Goal: Register for event/course

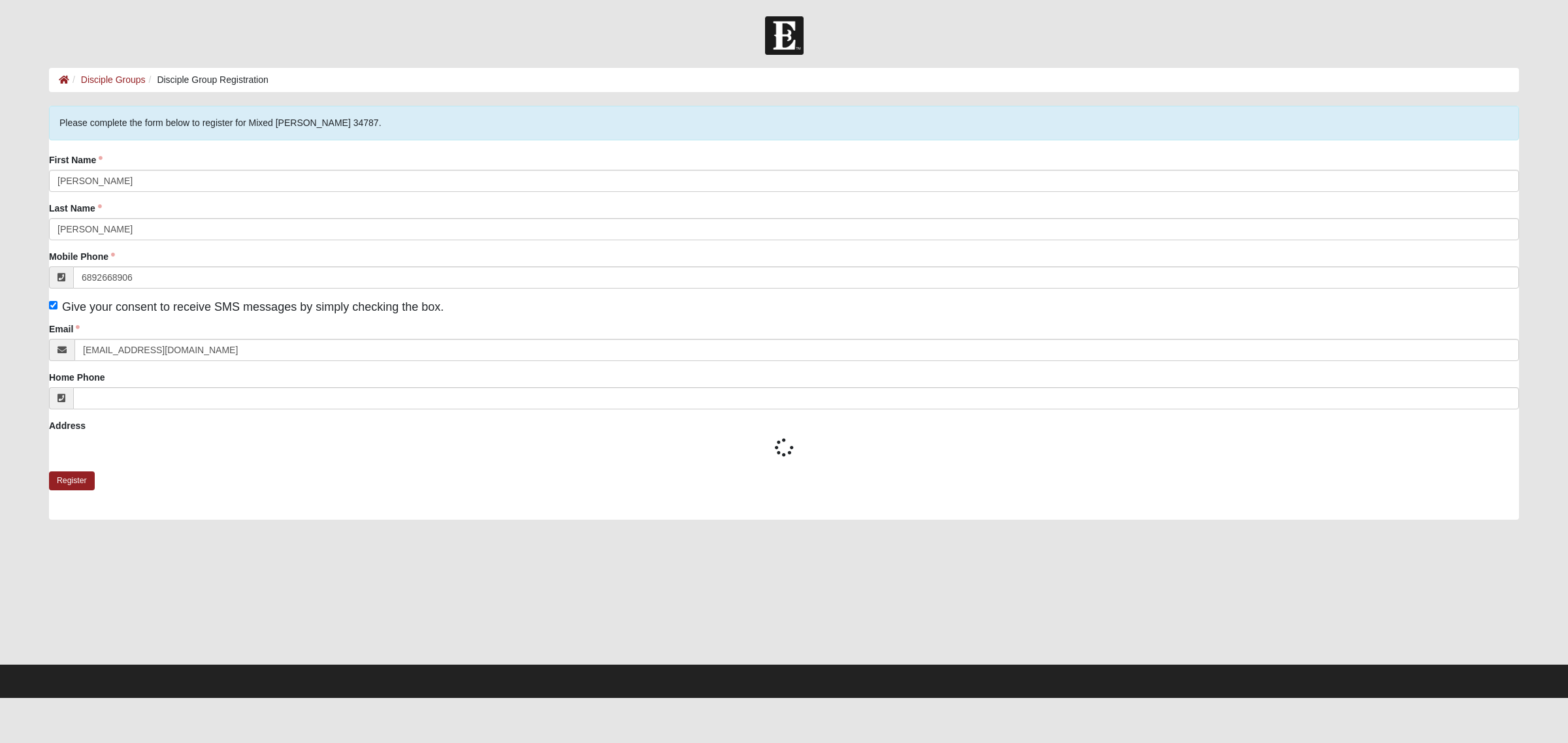
type input "[PHONE_NUMBER]"
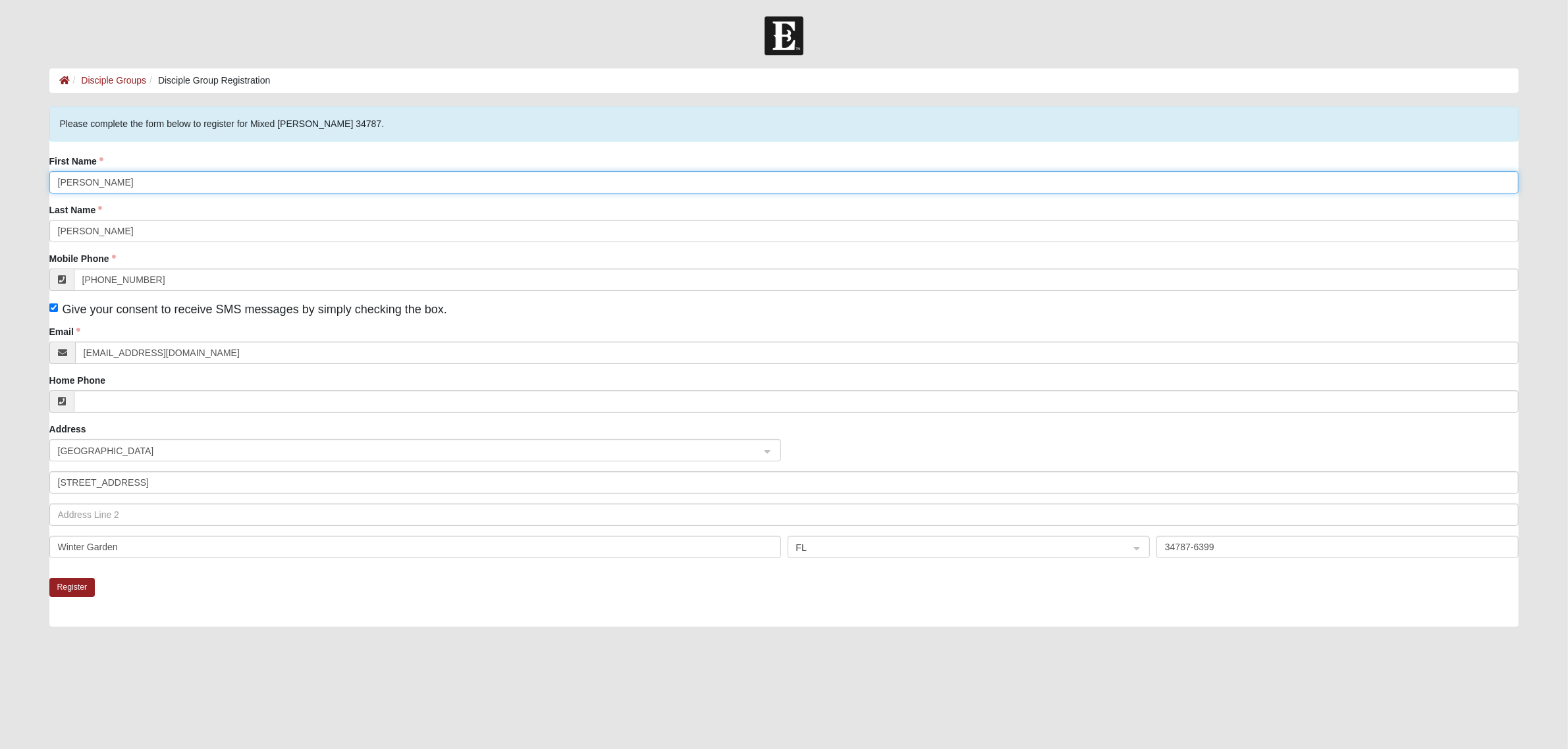
click at [156, 179] on input "Amy" at bounding box center [784, 182] width 1470 height 22
type input "Nick"
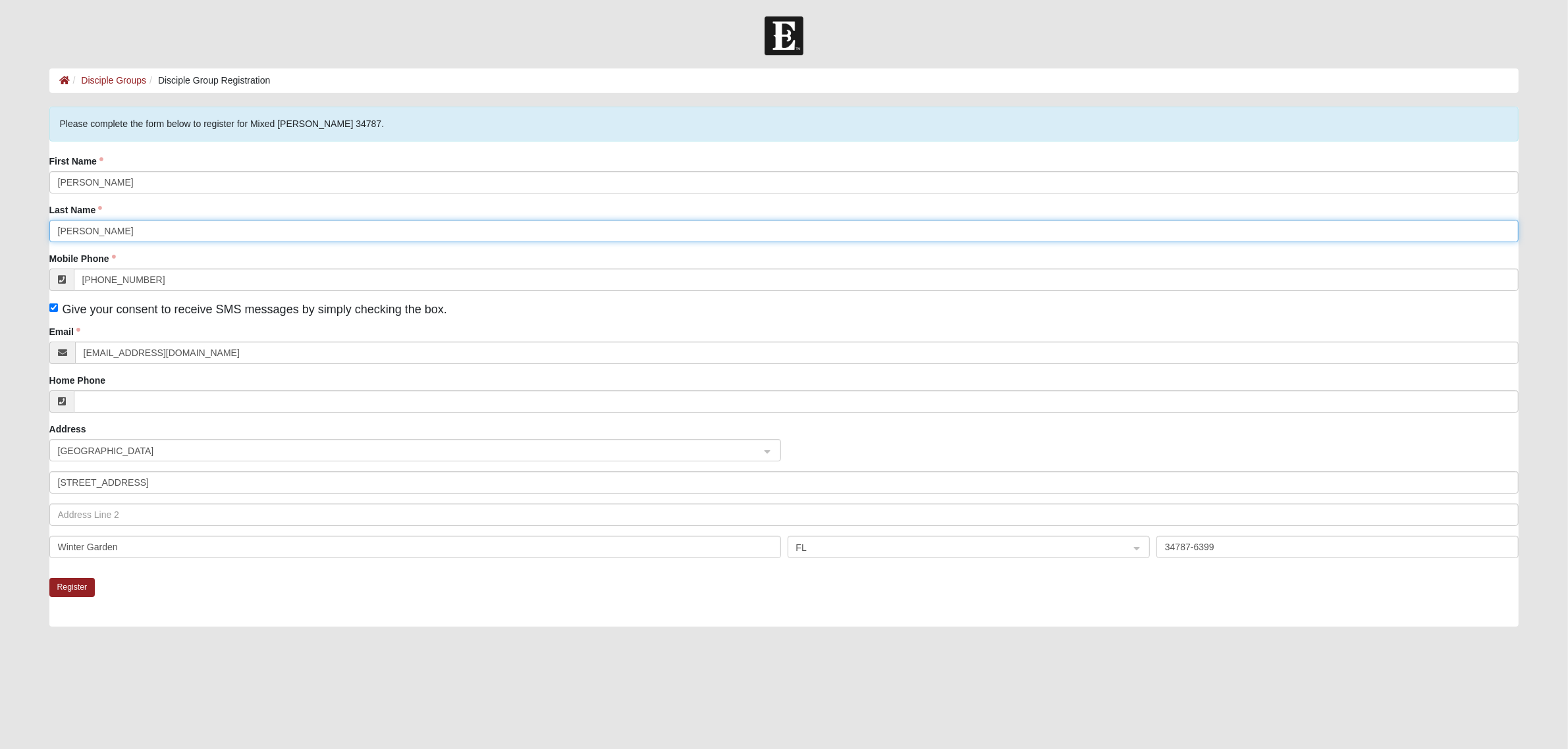
type input "George"
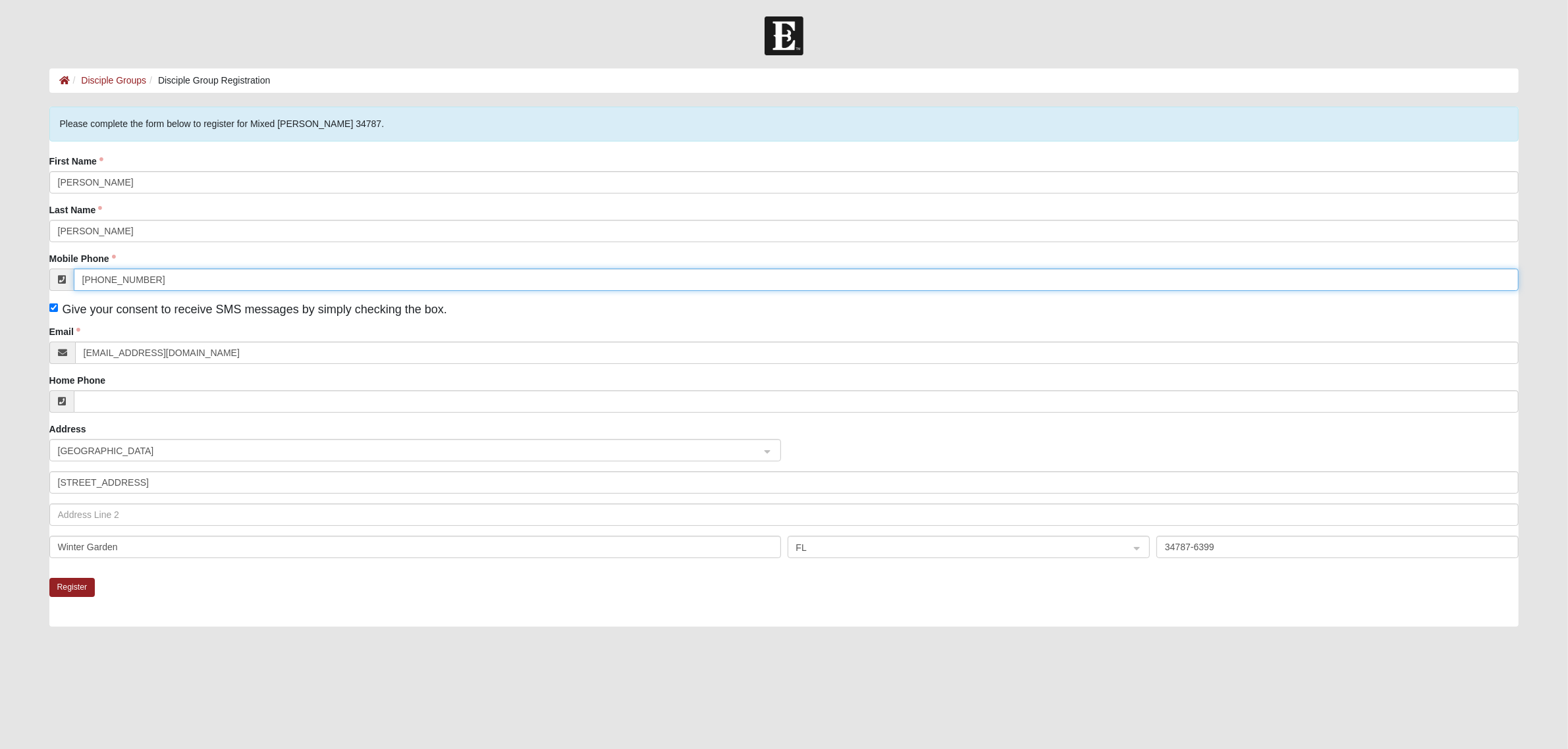
click at [169, 285] on input "(689) 266-8906" at bounding box center [797, 279] width 1446 height 22
type input "(689) 246-5006"
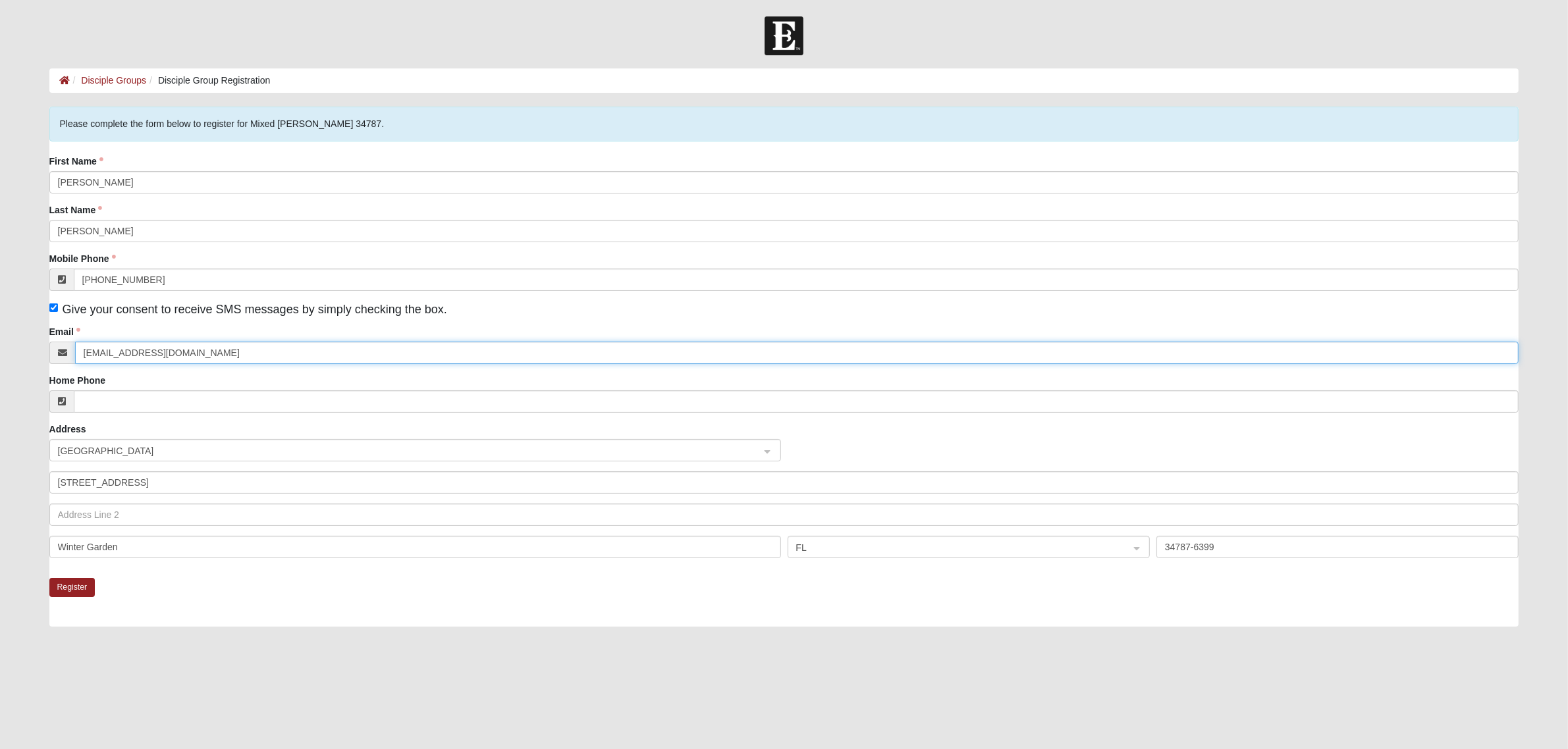
click at [192, 343] on input "joshualange30@gmail.com" at bounding box center [797, 352] width 1445 height 22
type input "j"
type input "georgefn777@gmail.com"
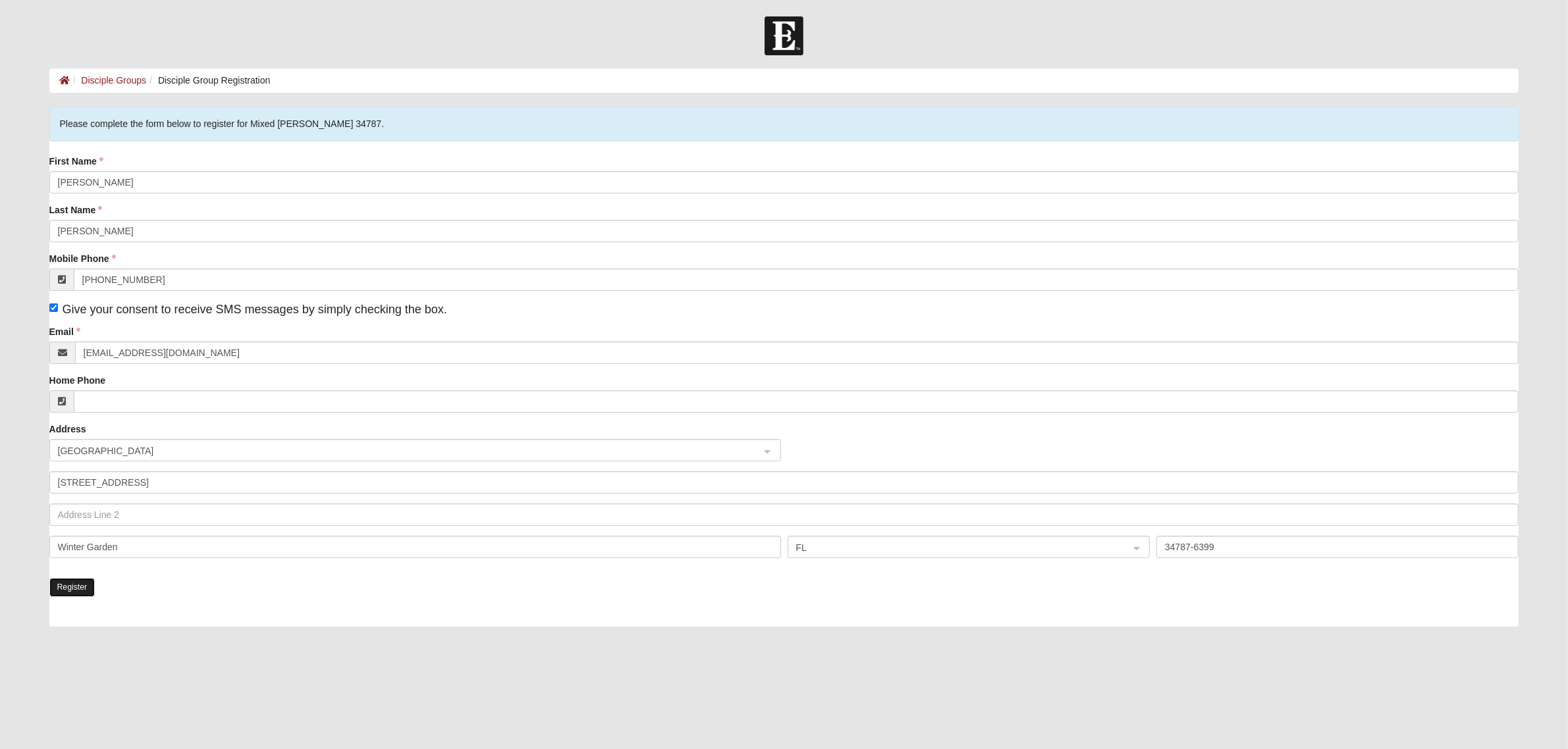
click at [72, 587] on button "Register" at bounding box center [72, 588] width 46 height 19
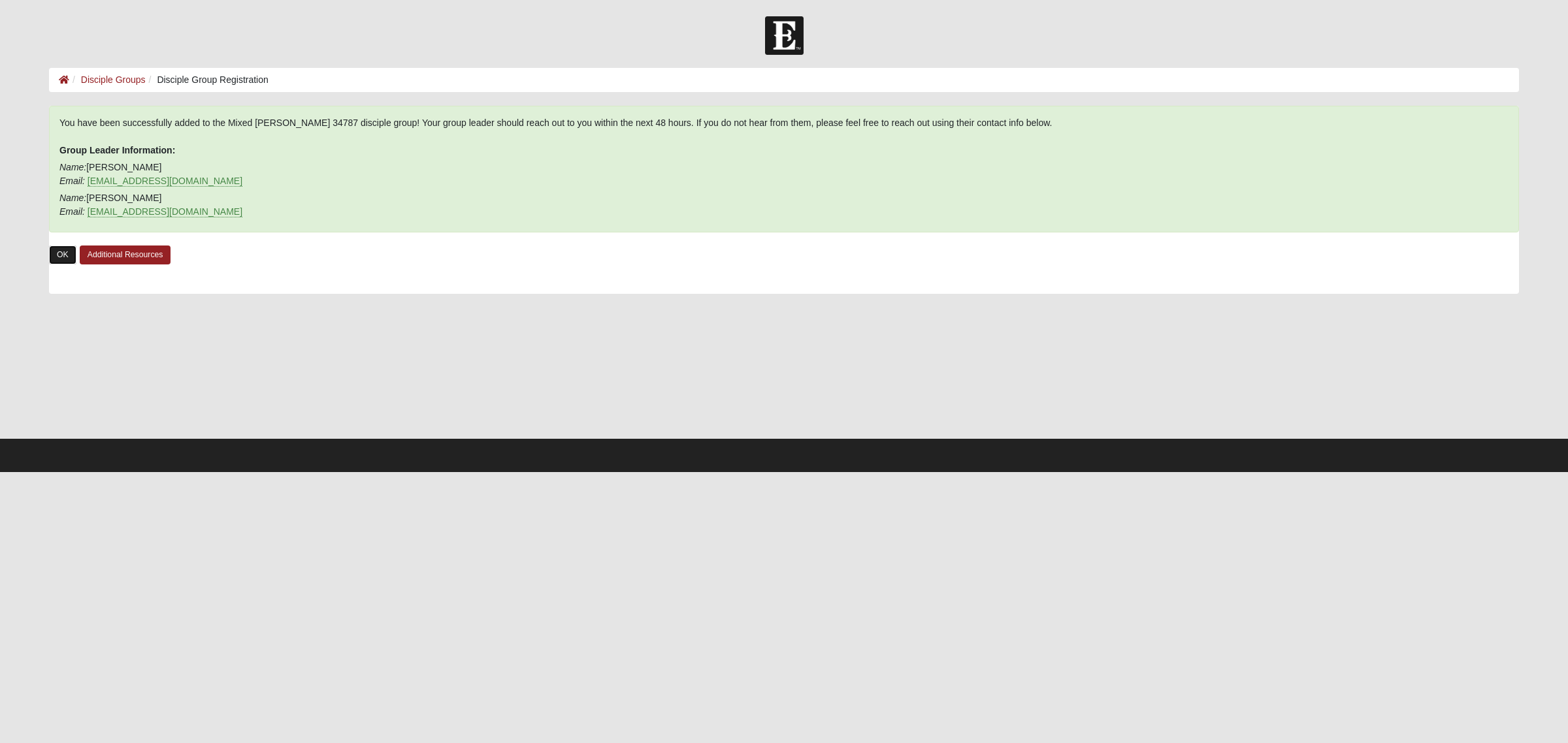
click at [61, 256] on link "OK" at bounding box center [62, 255] width 27 height 19
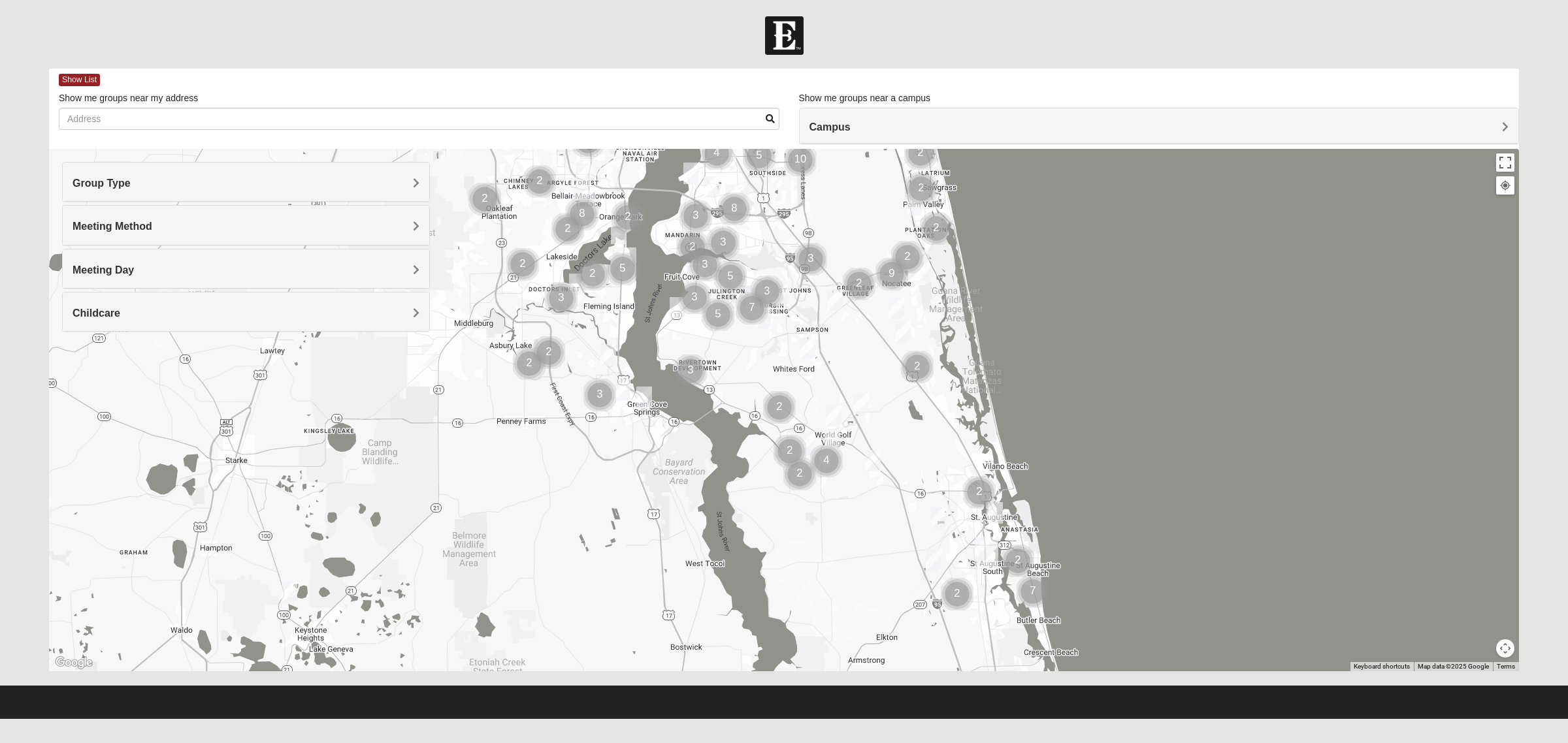
drag, startPoint x: 512, startPoint y: 478, endPoint x: 804, endPoint y: 141, distance: 445.9
click at [804, 141] on div "Show List Loading Groups Keywords Filter Additional Filters Campus [GEOGRAPHIC_…" at bounding box center [783, 370] width 1469 height 603
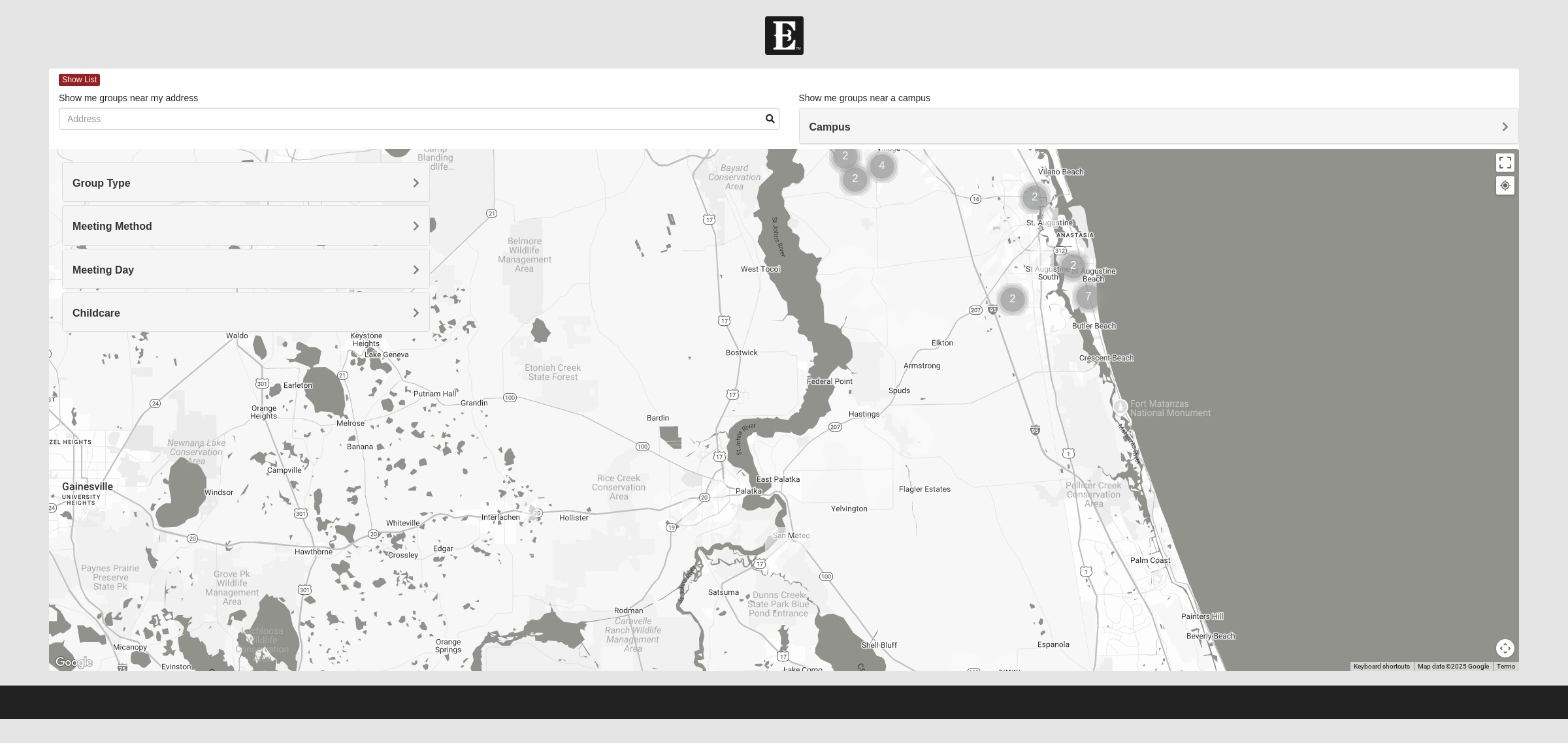
drag, startPoint x: 693, startPoint y: 467, endPoint x: 748, endPoint y: 184, distance: 288.3
click at [748, 184] on div at bounding box center [783, 410] width 1469 height 523
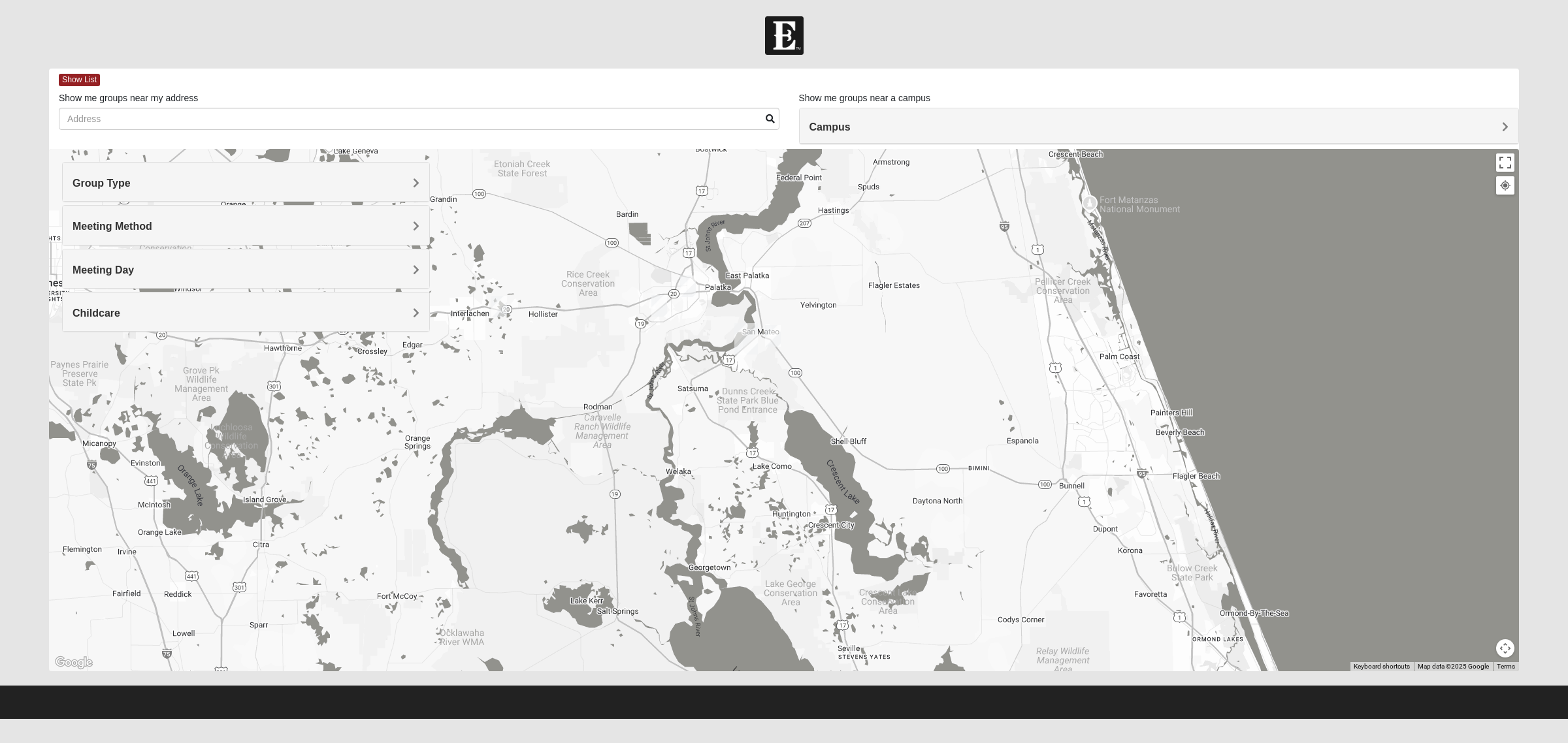
drag, startPoint x: 794, startPoint y: 455, endPoint x: 746, endPoint y: 238, distance: 222.2
click at [746, 238] on div at bounding box center [783, 410] width 1469 height 523
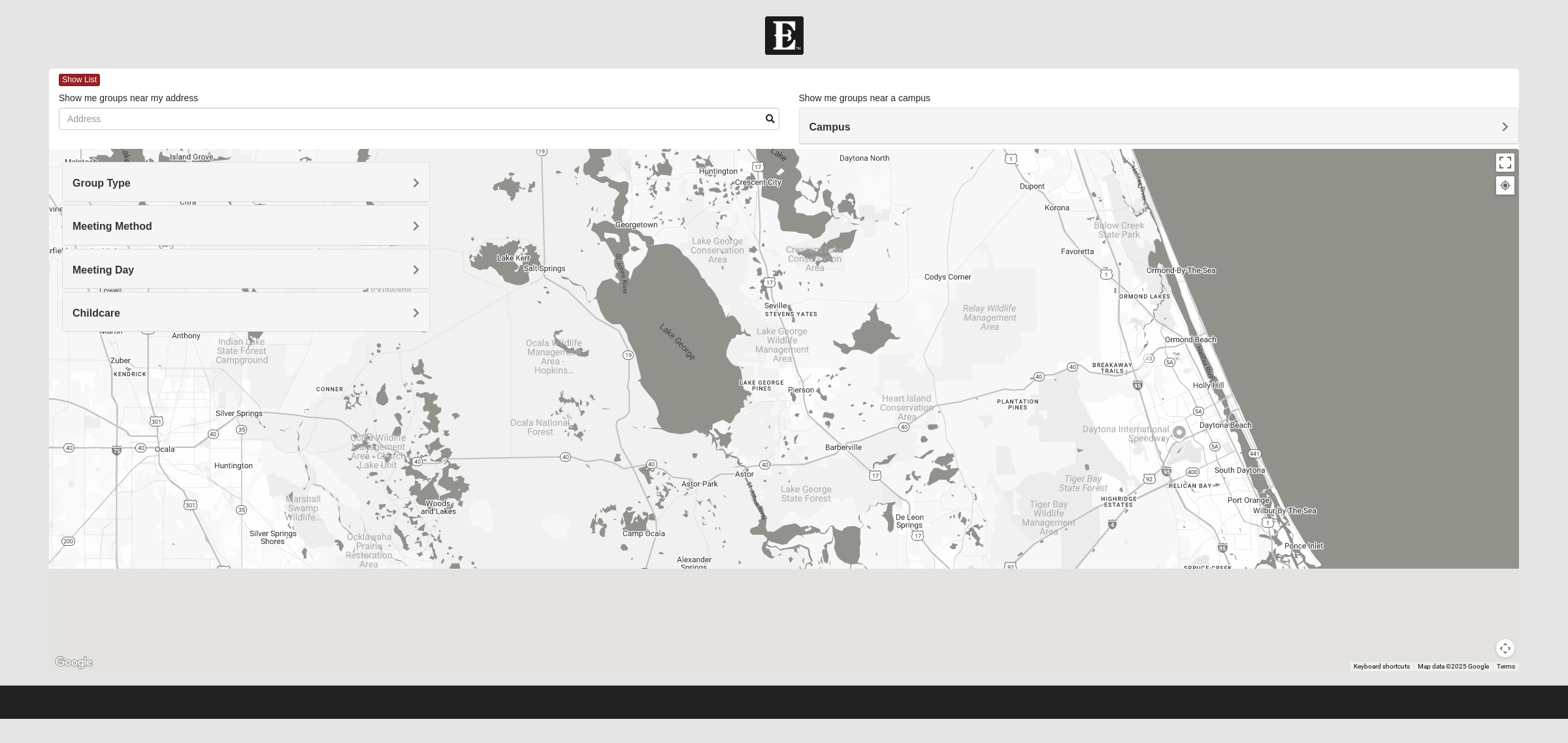
drag, startPoint x: 795, startPoint y: 499, endPoint x: 709, endPoint y: 145, distance: 364.3
click at [709, 145] on div "Show List Loading Groups Keywords Filter Additional Filters Campus [GEOGRAPHIC_…" at bounding box center [783, 370] width 1469 height 603
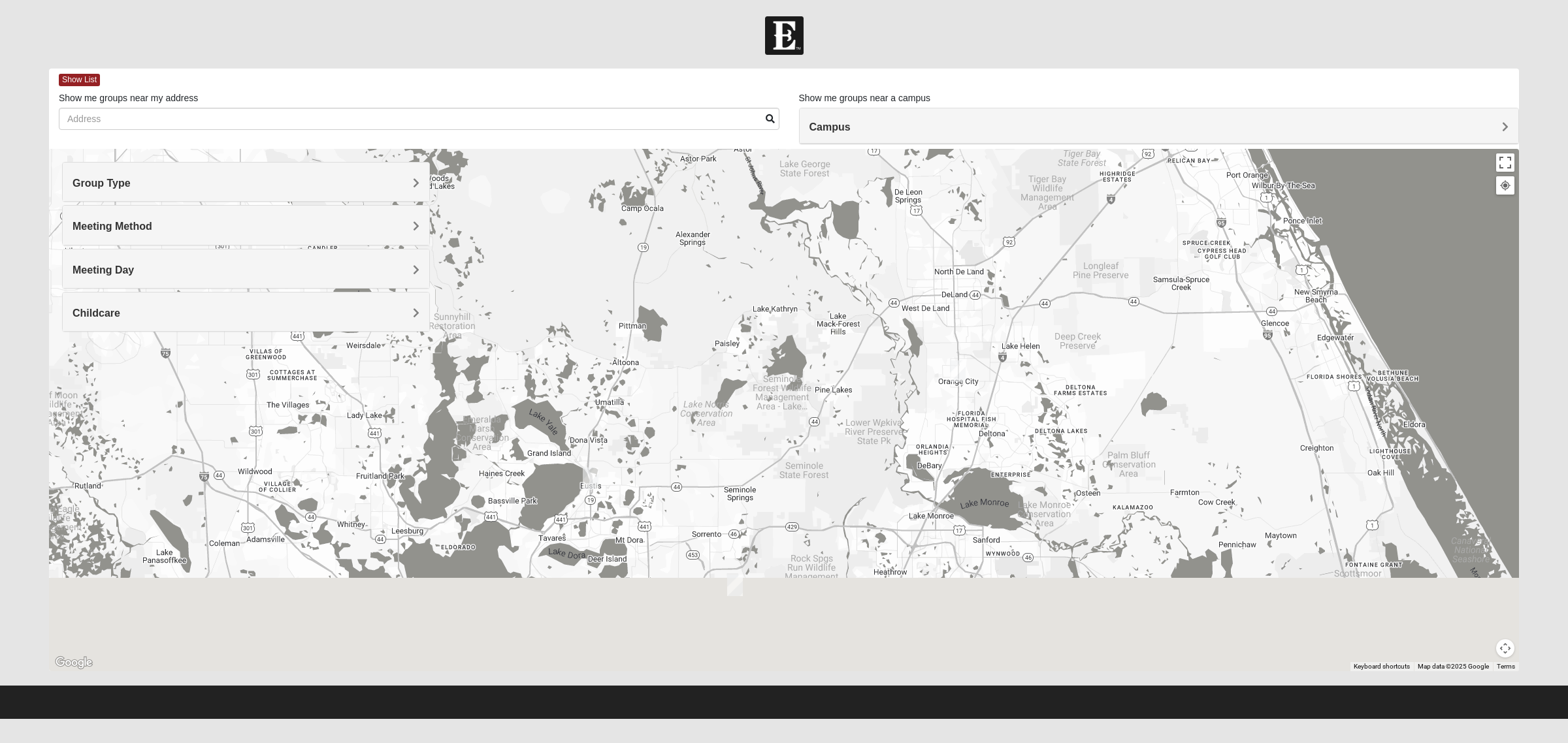
drag, startPoint x: 710, startPoint y: 415, endPoint x: 722, endPoint y: 82, distance: 333.2
click at [722, 82] on div "Show List Loading Groups Keywords Filter Additional Filters Campus [GEOGRAPHIC_…" at bounding box center [783, 370] width 1469 height 603
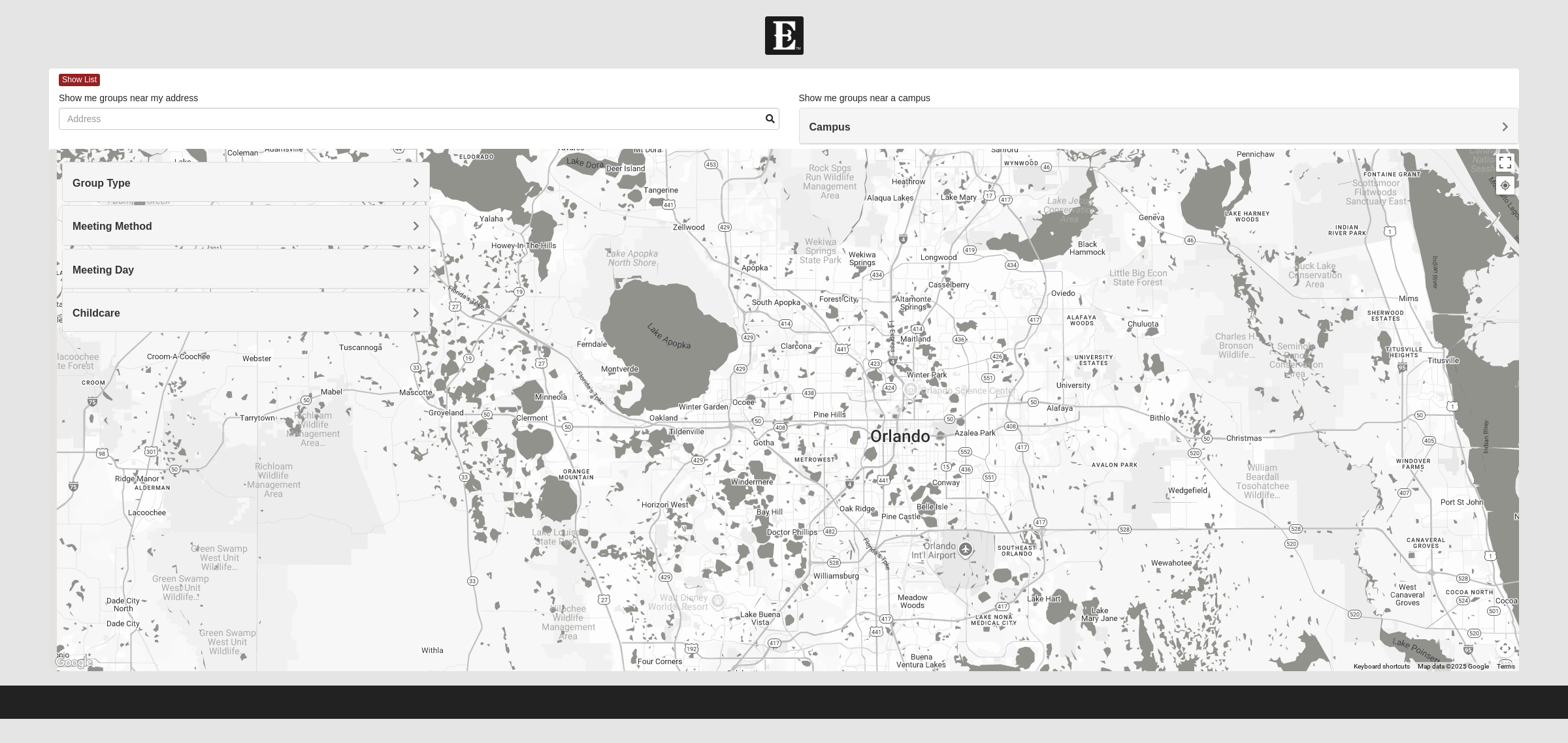
drag, startPoint x: 739, startPoint y: 554, endPoint x: 759, endPoint y: 159, distance: 395.5
click at [759, 179] on img "Mixed Gerber 32712" at bounding box center [753, 195] width 26 height 32
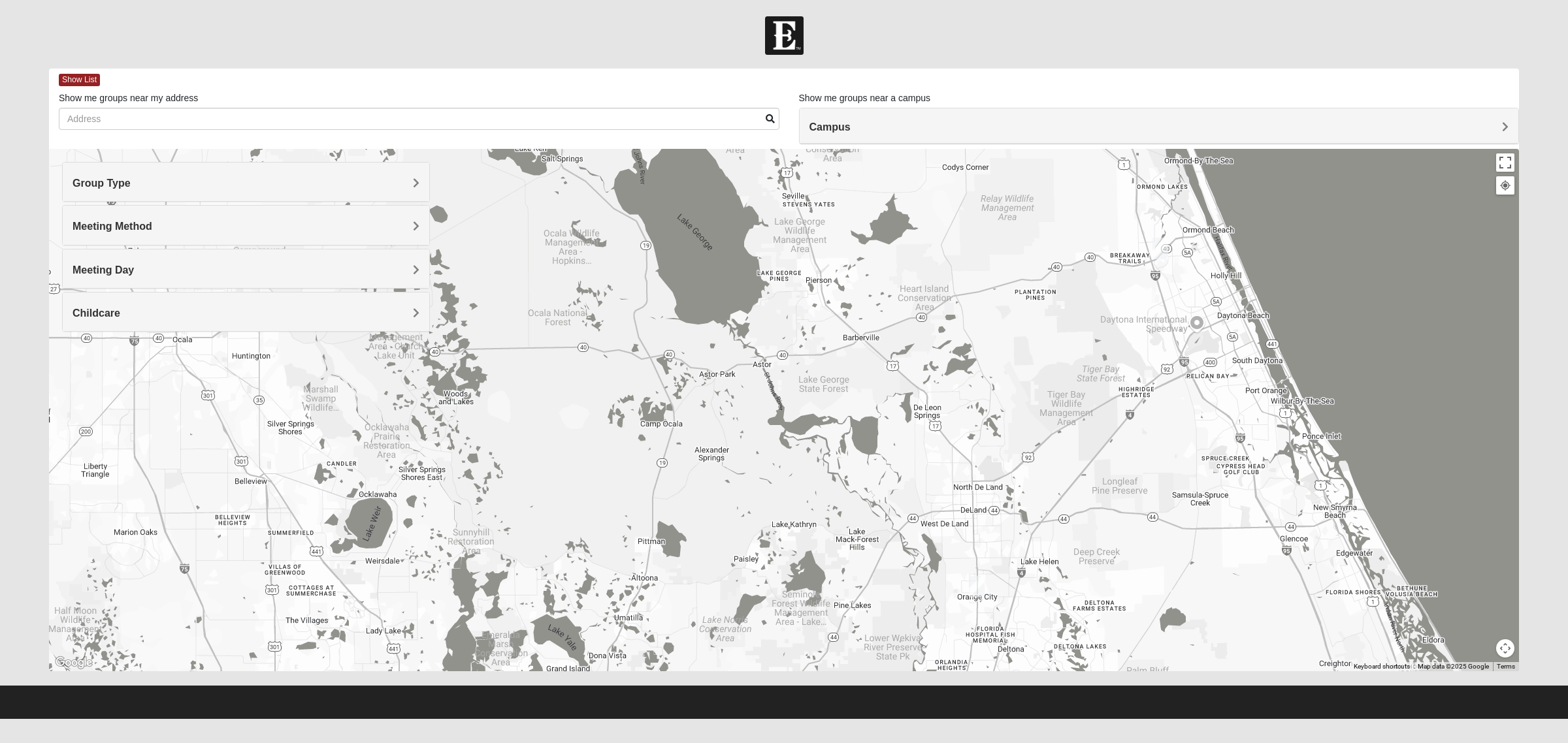
drag, startPoint x: 817, startPoint y: 323, endPoint x: 795, endPoint y: 979, distance: 656.4
click at [795, 719] on html "Hello [PERSON_NAME] My Account Log Out Find A Group Error" at bounding box center [784, 360] width 1568 height 719
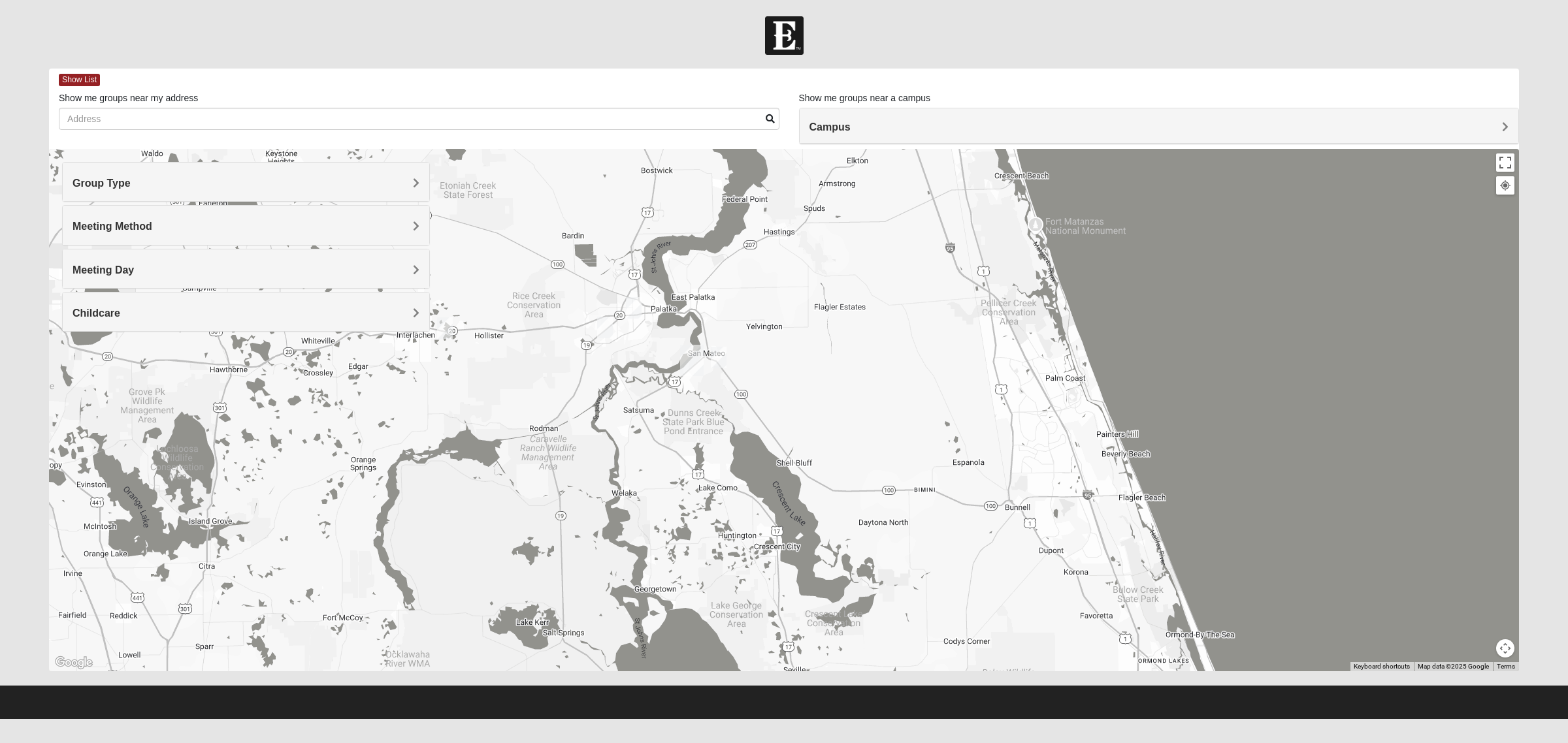
drag, startPoint x: 655, startPoint y: 248, endPoint x: 774, endPoint y: 804, distance: 568.6
click at [774, 719] on html "Hello [PERSON_NAME] My Account Log Out Find A Group Error" at bounding box center [784, 360] width 1568 height 719
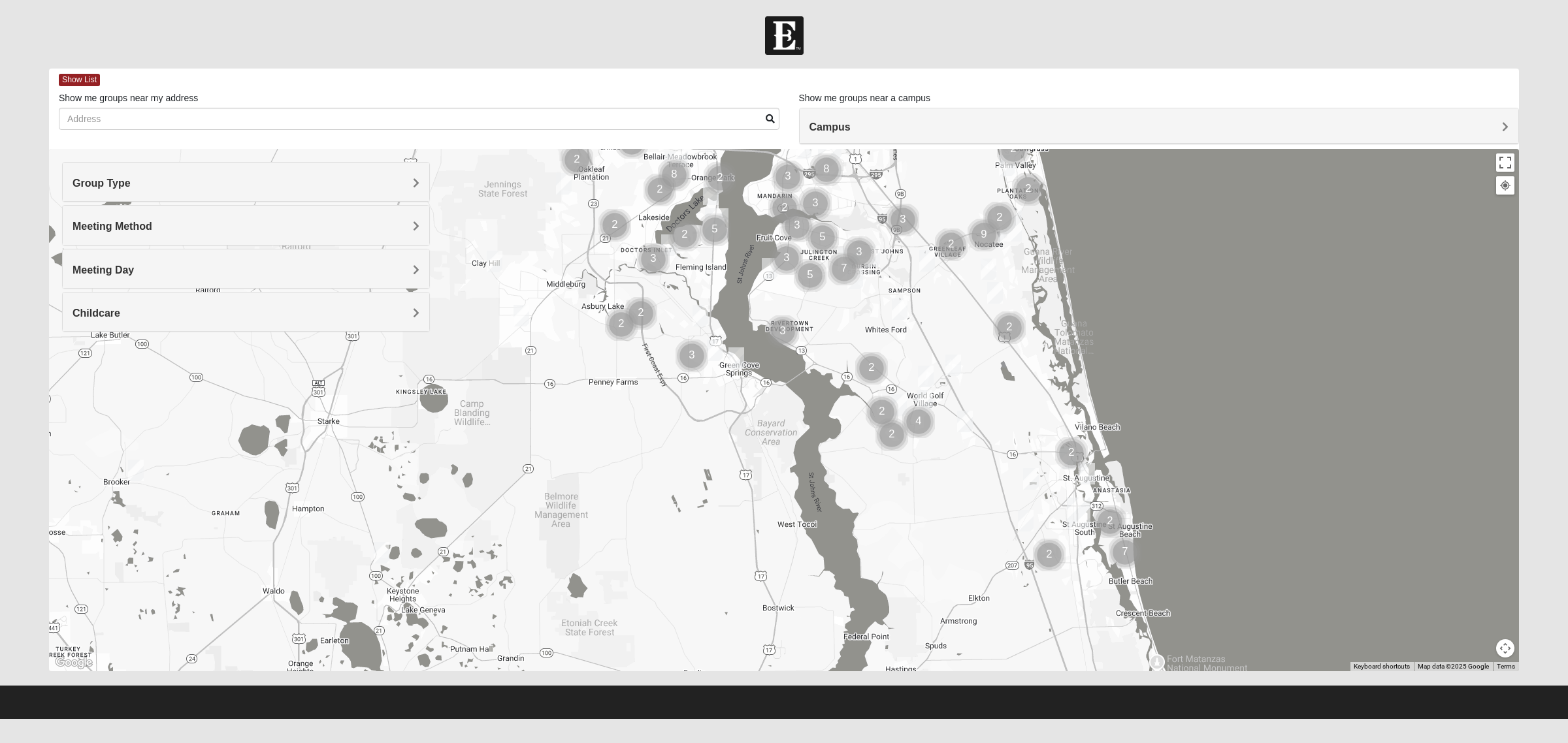
drag, startPoint x: 772, startPoint y: 268, endPoint x: 887, endPoint y: 717, distance: 463.5
click at [887, 717] on form "Hello [PERSON_NAME] My Account Log Out Find A Group Error" at bounding box center [784, 368] width 1568 height 703
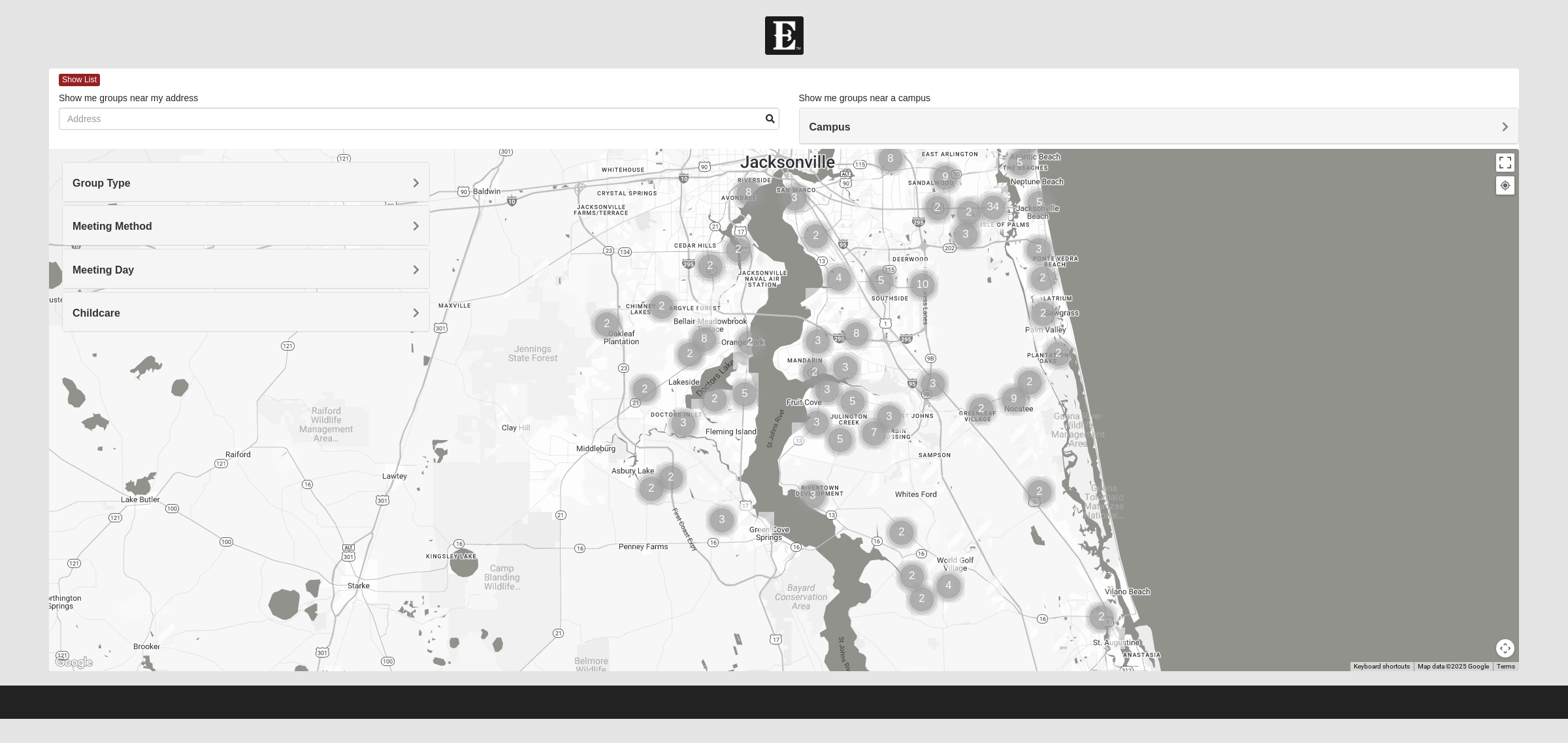
drag, startPoint x: 834, startPoint y: 402, endPoint x: 857, endPoint y: 590, distance: 189.4
click at [857, 590] on div at bounding box center [783, 410] width 1469 height 523
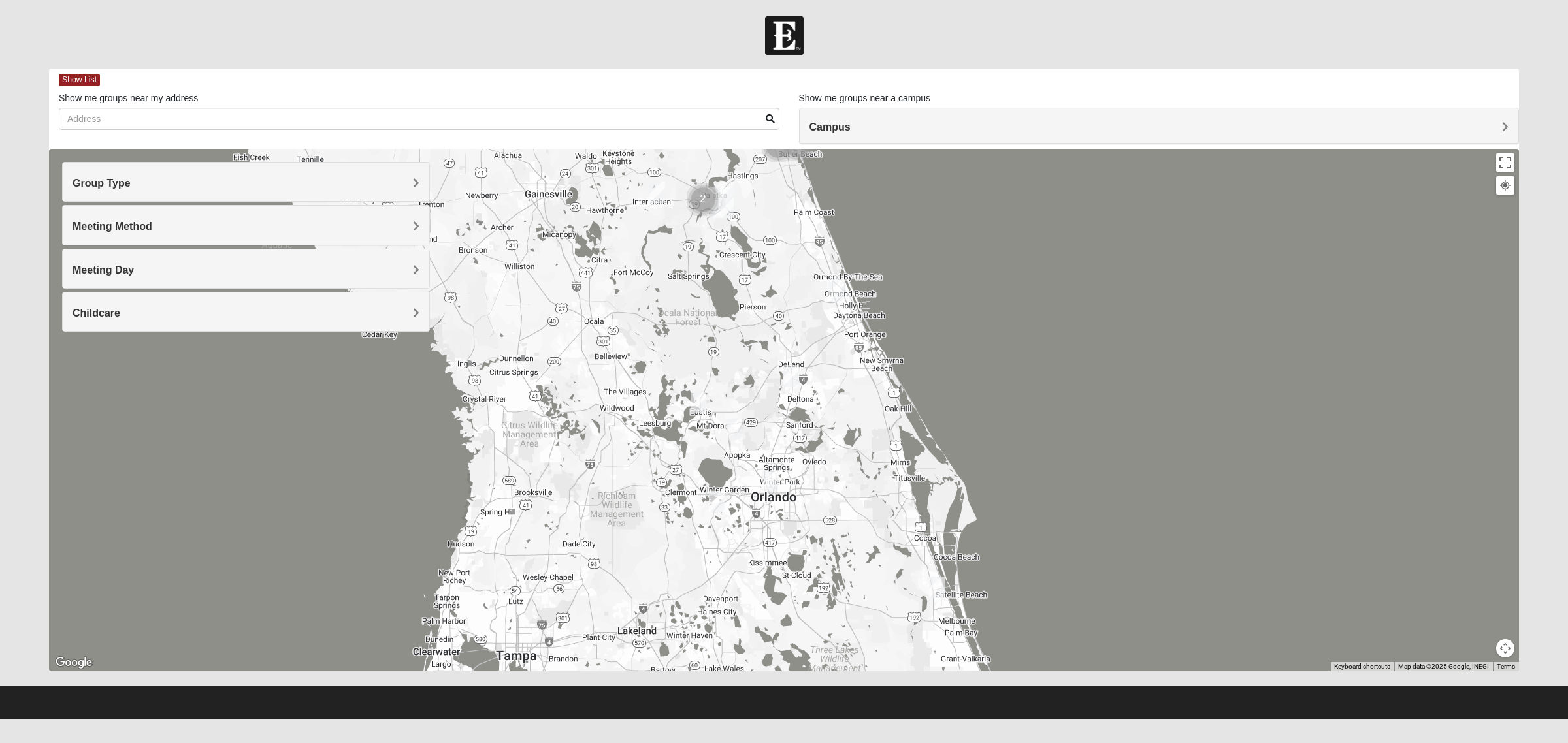
drag, startPoint x: 811, startPoint y: 471, endPoint x: 830, endPoint y: 58, distance: 413.4
click at [830, 58] on form "Hello [PERSON_NAME] My Account Log Out Find A Group Error" at bounding box center [784, 368] width 1568 height 703
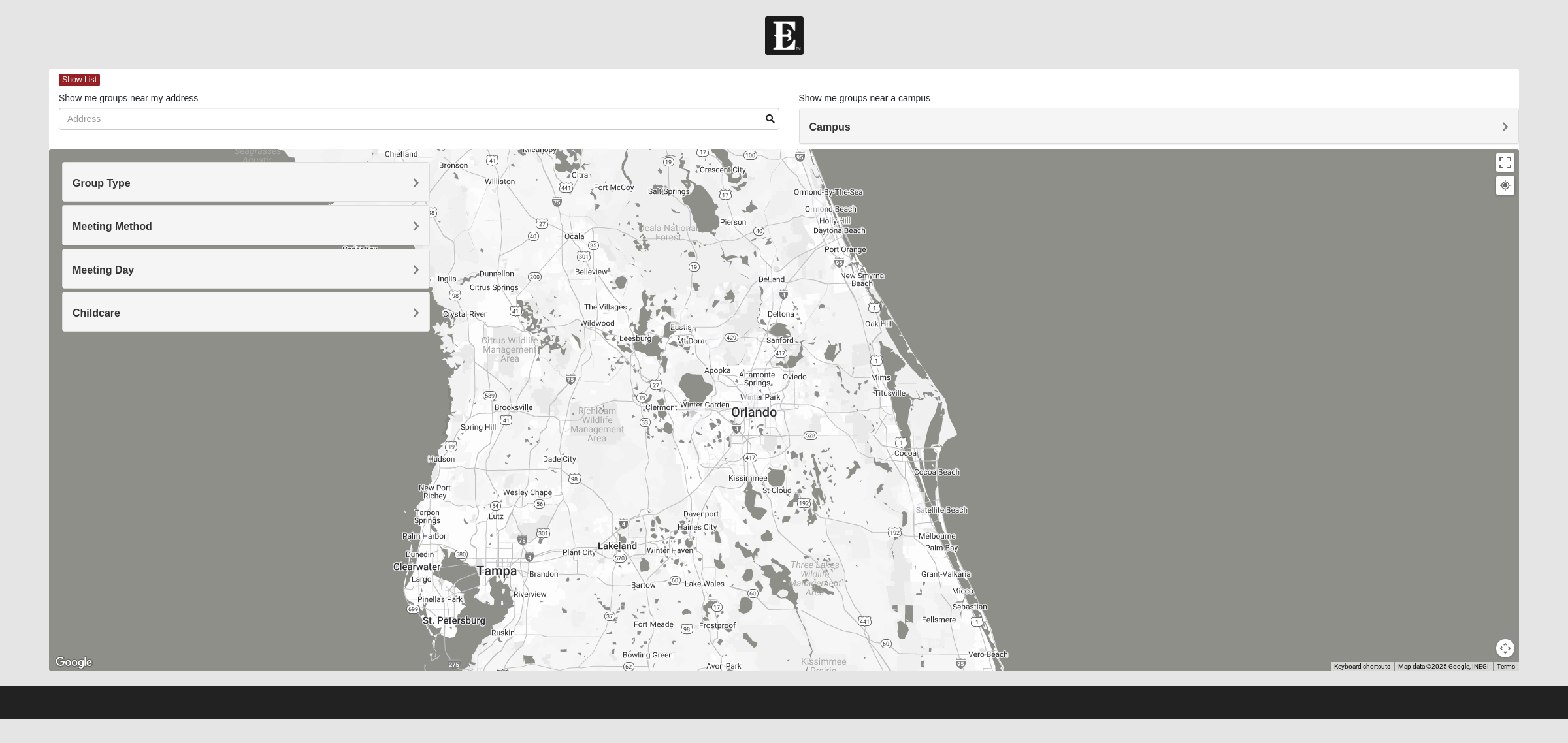
drag, startPoint x: 826, startPoint y: 499, endPoint x: 807, endPoint y: 413, distance: 88.1
click at [807, 413] on div at bounding box center [783, 410] width 1469 height 523
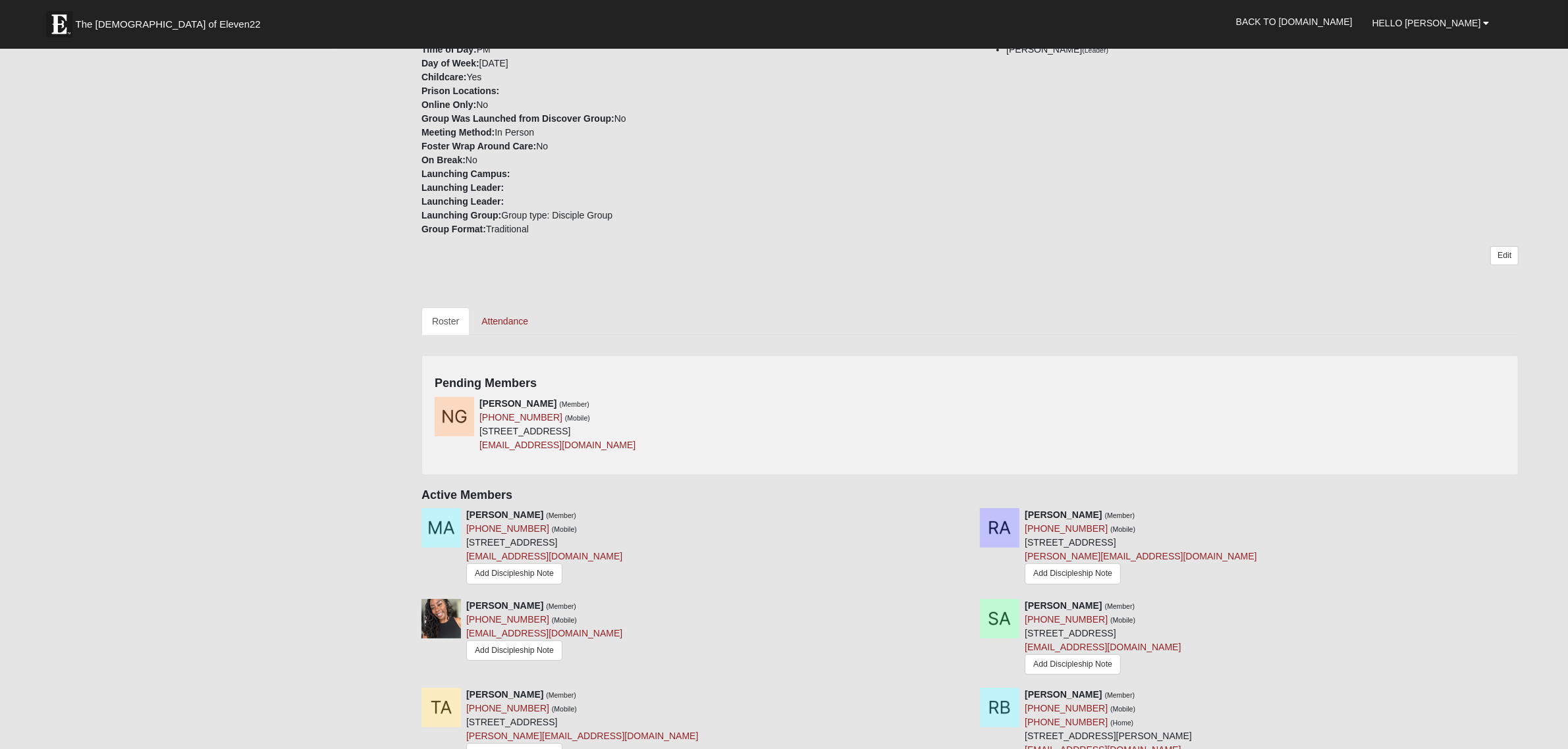
scroll to position [328, 0]
click at [965, 403] on icon at bounding box center [966, 403] width 9 height 9
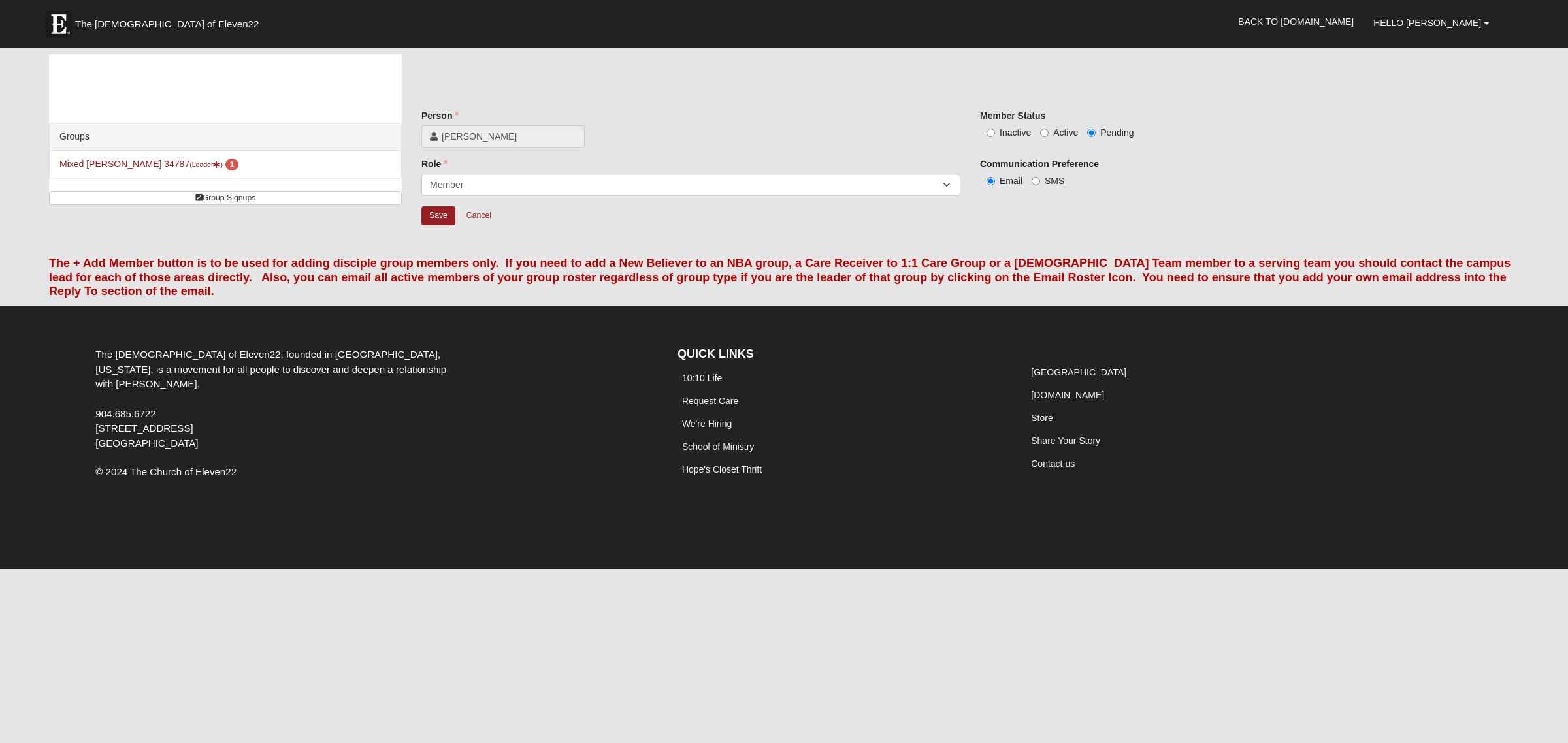
click at [1052, 131] on label "Active" at bounding box center [1058, 132] width 38 height 13
click at [1049, 131] on input "Active" at bounding box center [1044, 133] width 9 height 9
radio input "true"
click at [1052, 131] on label "Active" at bounding box center [1058, 132] width 38 height 13
click at [1049, 131] on input "Active" at bounding box center [1044, 133] width 9 height 9
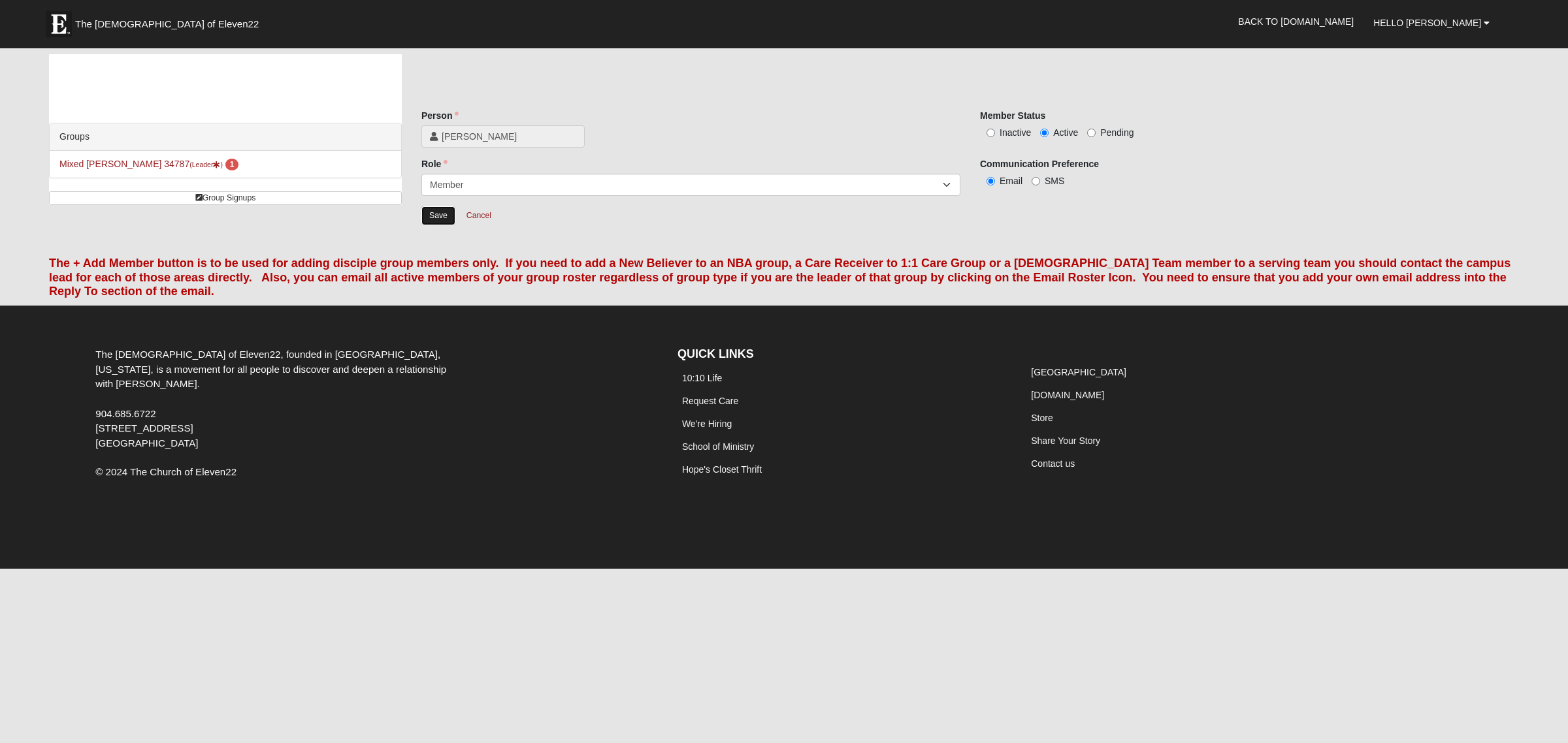
click at [442, 222] on input "Save" at bounding box center [438, 216] width 34 height 19
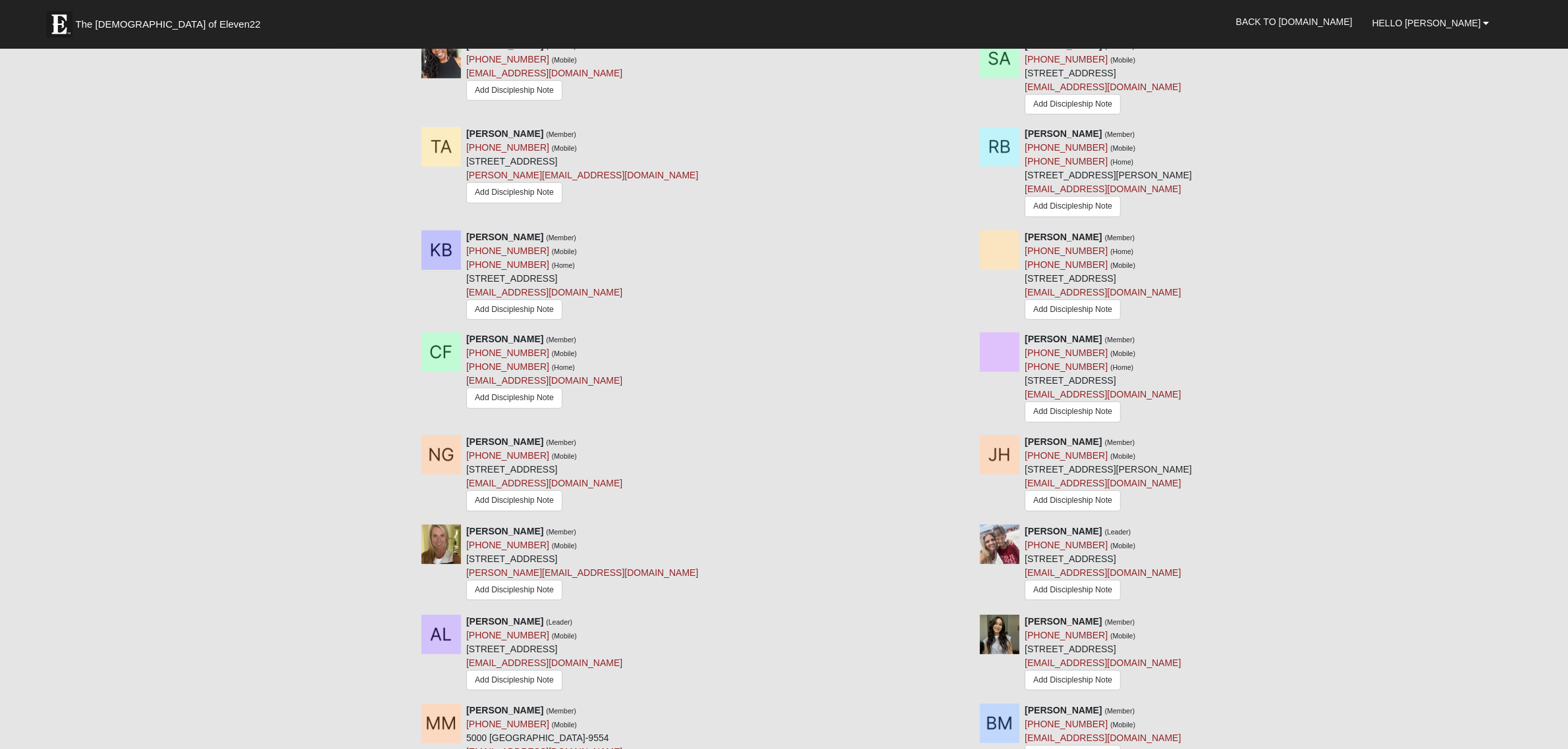
scroll to position [753, 0]
